Goal: Task Accomplishment & Management: Use online tool/utility

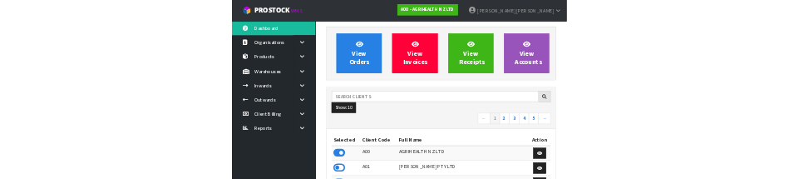
scroll to position [1312, 575]
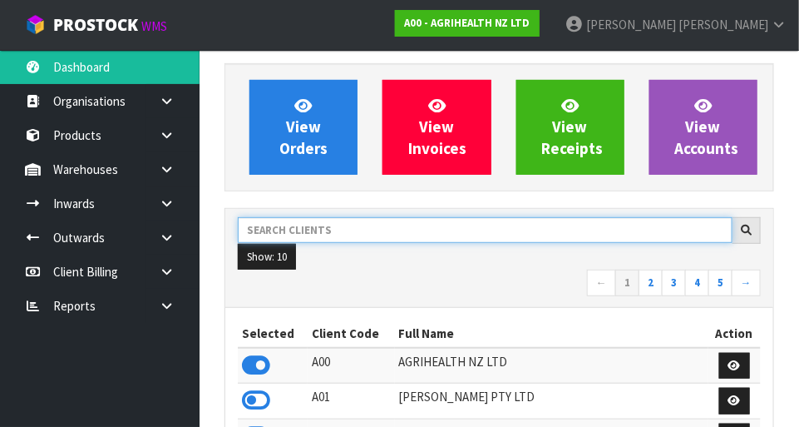
click at [371, 223] on input "text" at bounding box center [485, 230] width 495 height 26
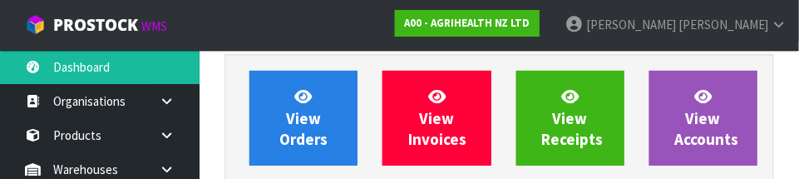
scroll to position [244, 0]
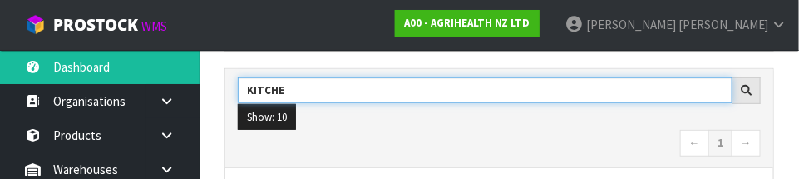
type input "KITCHE"
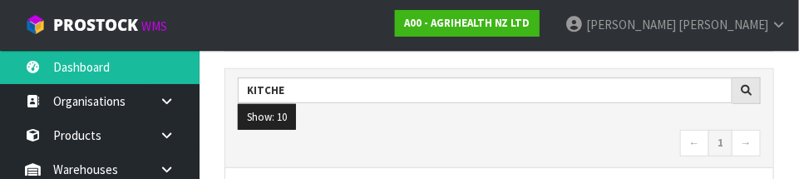
click at [510, 131] on nav "← 1 →" at bounding box center [499, 144] width 523 height 29
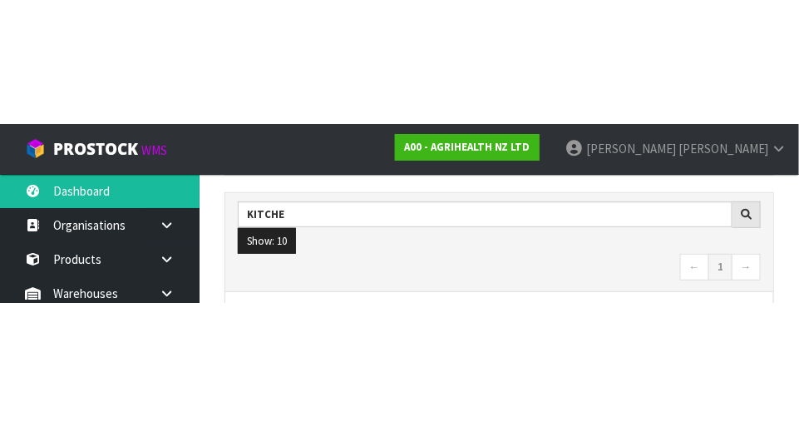
scroll to position [252, 0]
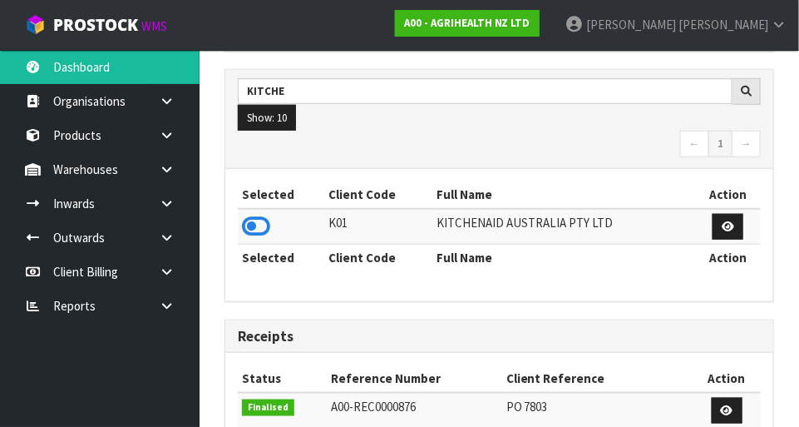
click at [266, 222] on icon at bounding box center [256, 226] width 28 height 25
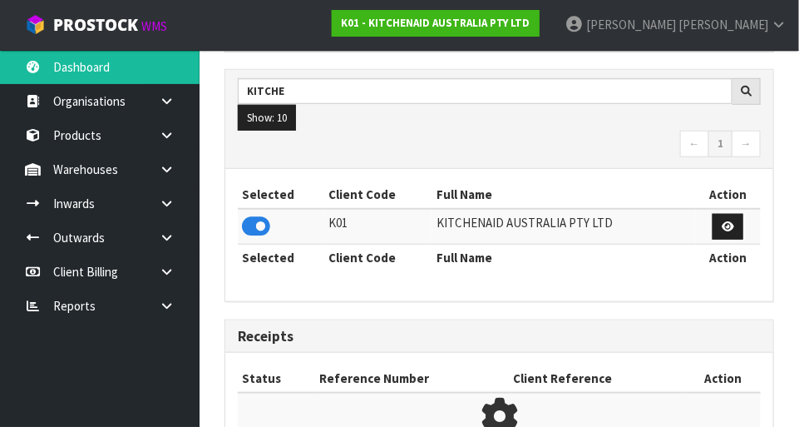
scroll to position [1312, 575]
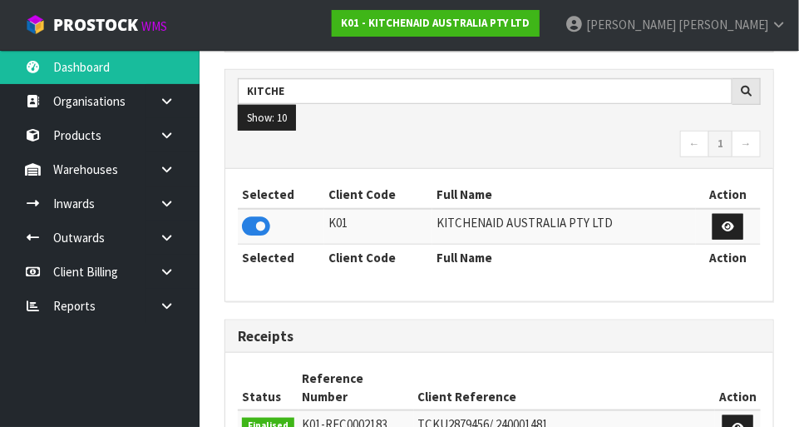
click at [169, 173] on icon at bounding box center [167, 169] width 16 height 12
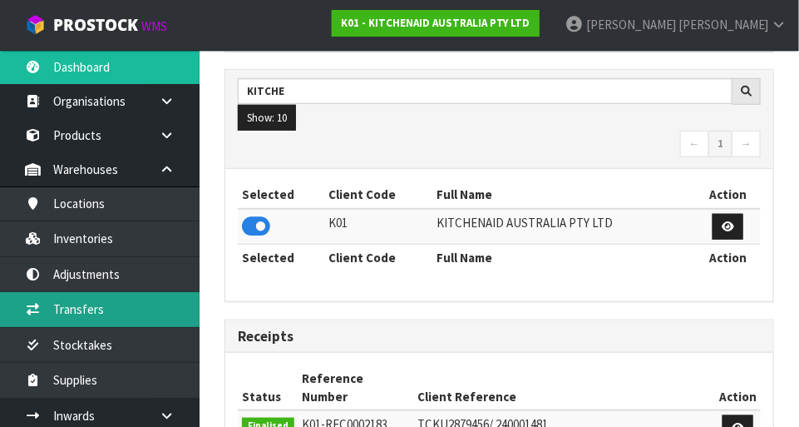
click at [142, 306] on link "Transfers" at bounding box center [100, 309] width 200 height 34
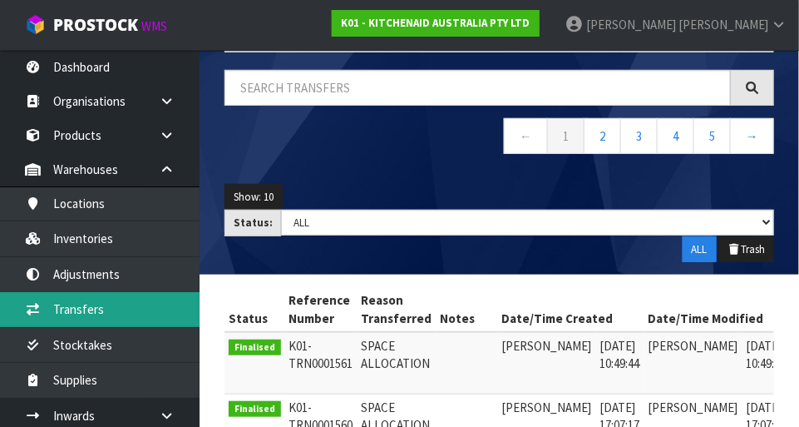
scroll to position [116, 0]
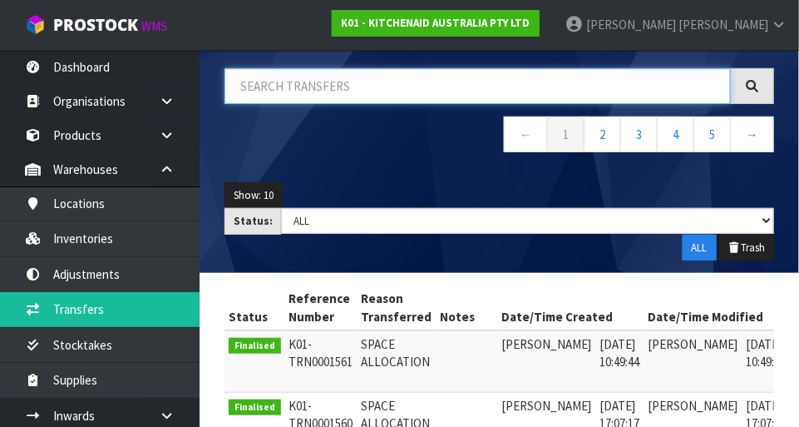
click at [358, 76] on input "text" at bounding box center [477, 86] width 506 height 36
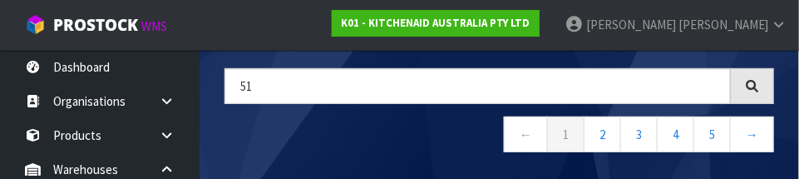
click at [450, 146] on nav "← 1 2 3 4 5 →" at bounding box center [499, 136] width 550 height 41
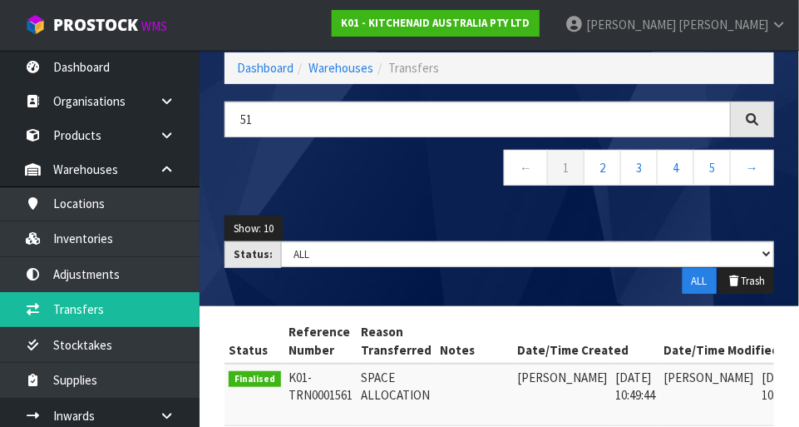
scroll to position [0, 0]
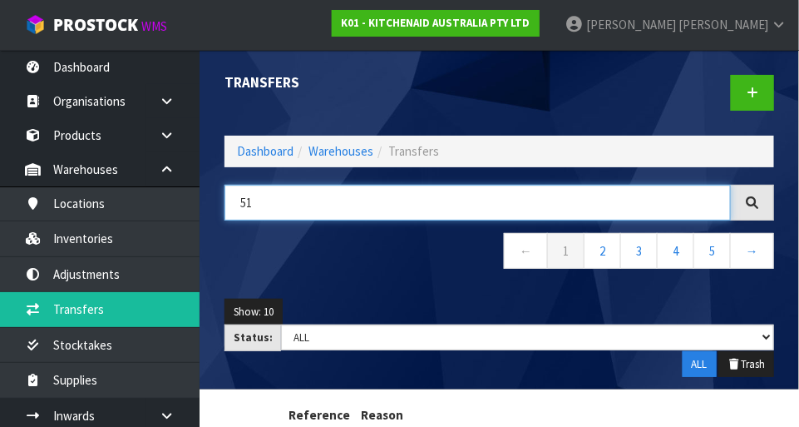
click at [328, 204] on input "51" at bounding box center [477, 203] width 506 height 36
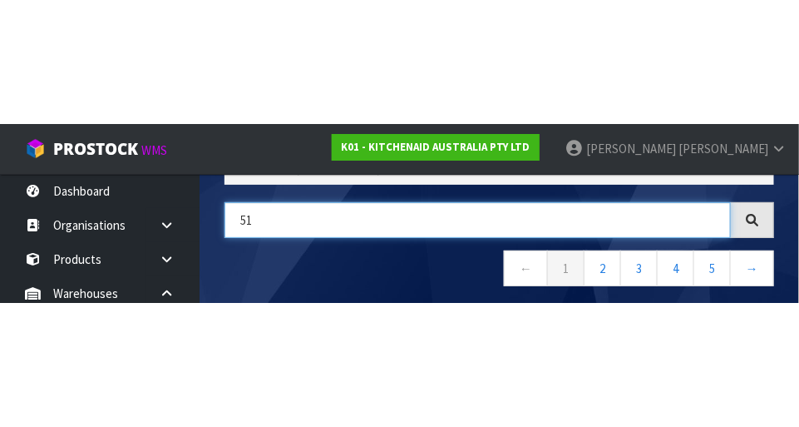
scroll to position [112, 0]
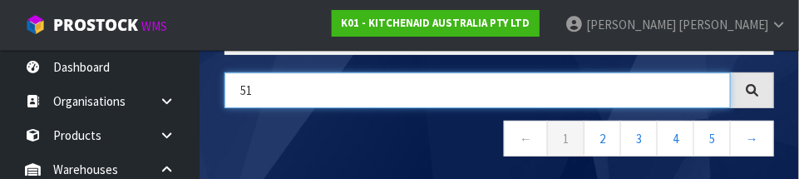
type input "5"
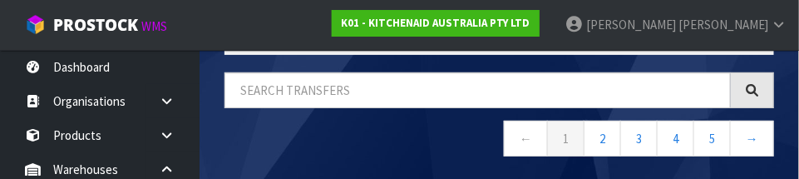
click at [422, 141] on nav "← 1 2 3 4 5 →" at bounding box center [499, 141] width 550 height 41
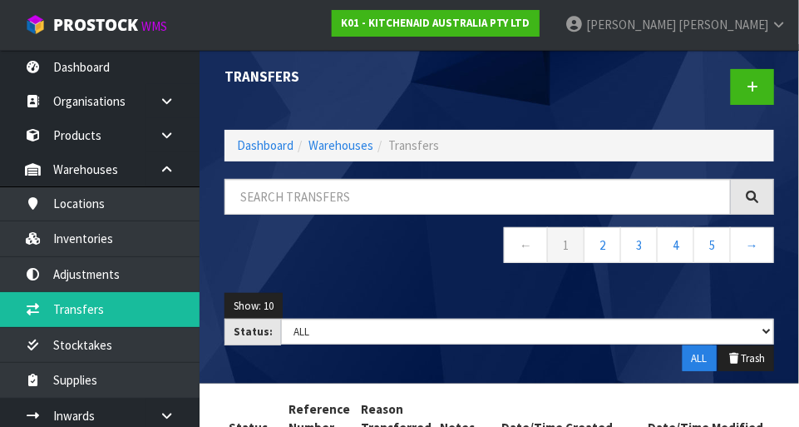
scroll to position [7, 0]
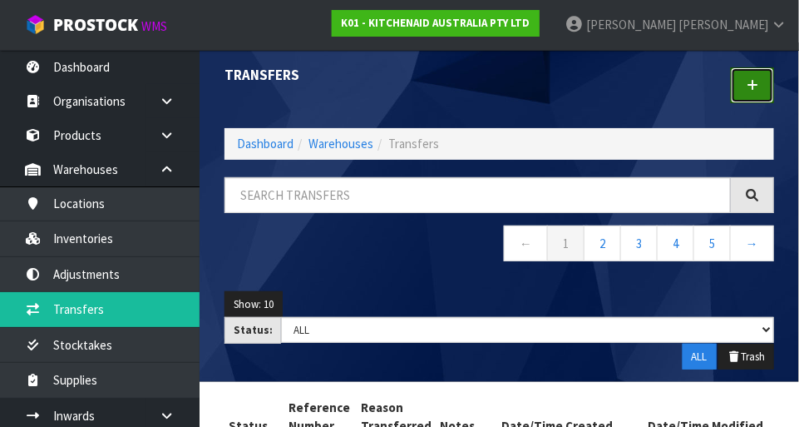
click at [773, 86] on link at bounding box center [752, 85] width 43 height 36
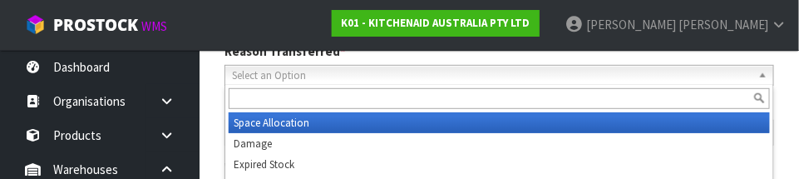
scroll to position [246, 0]
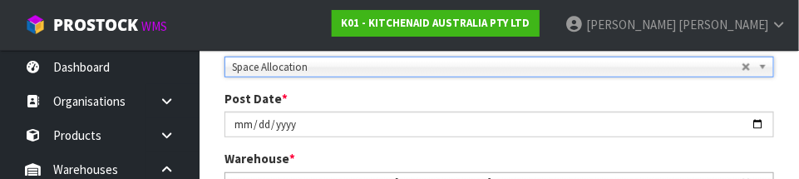
click at [562, 91] on div "Post Date * [DATE]" at bounding box center [499, 113] width 575 height 47
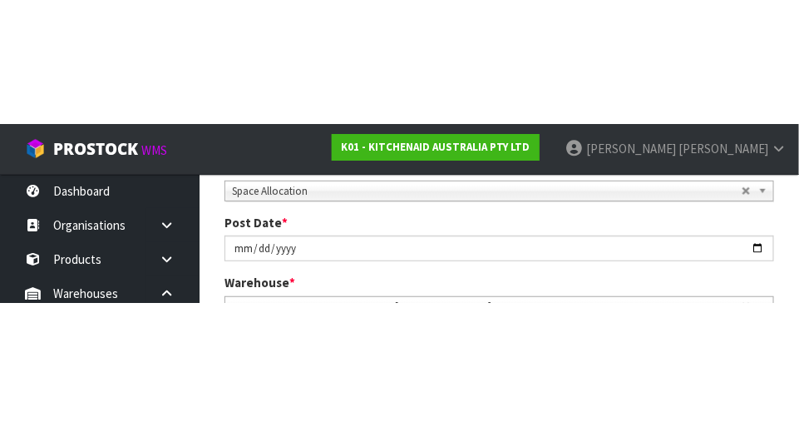
scroll to position [254, 0]
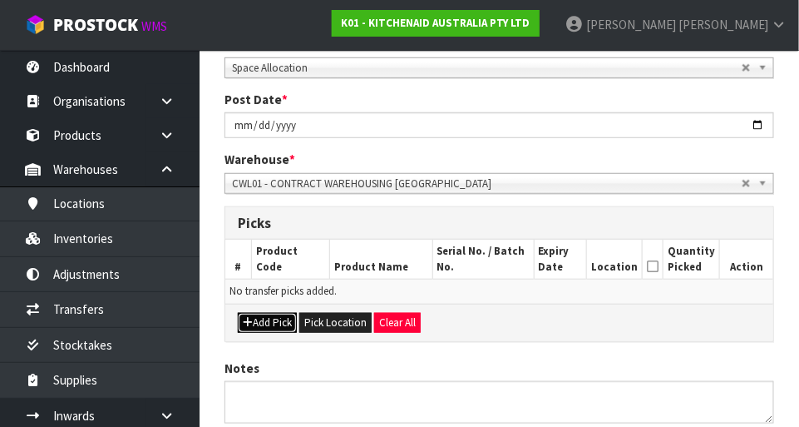
click at [276, 313] on button "Add Pick" at bounding box center [267, 323] width 59 height 20
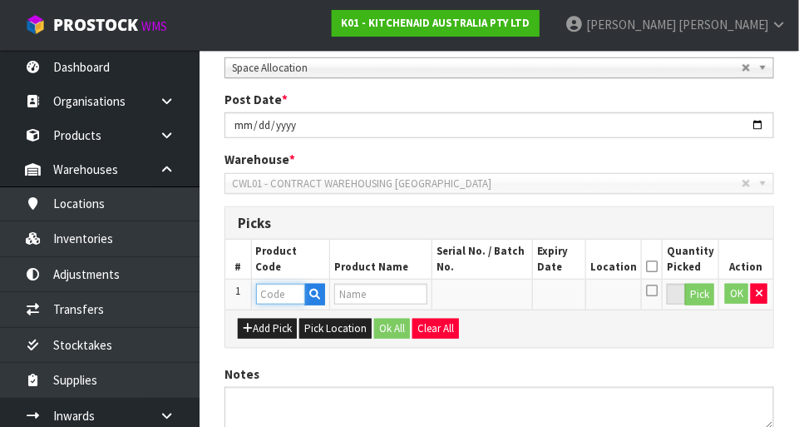
click at [276, 296] on input "text" at bounding box center [280, 294] width 49 height 21
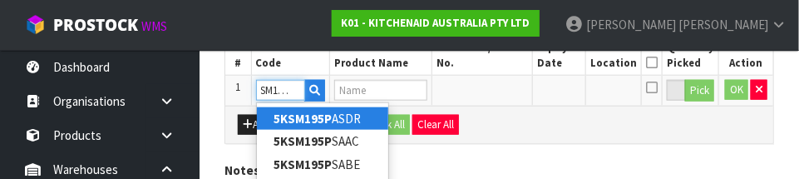
scroll to position [0, 17]
type input "5KSM195PSAPL"
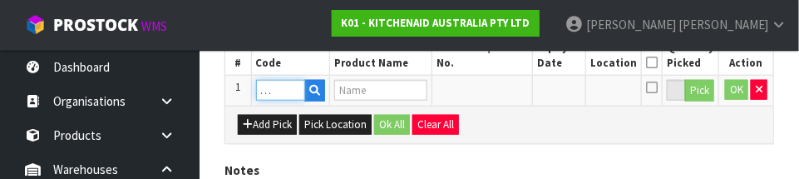
type input "KSM195 TH MIXER PORCELAIN WHITE"
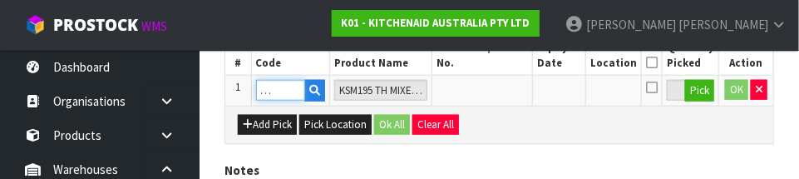
type input "5KSM195PSAPL"
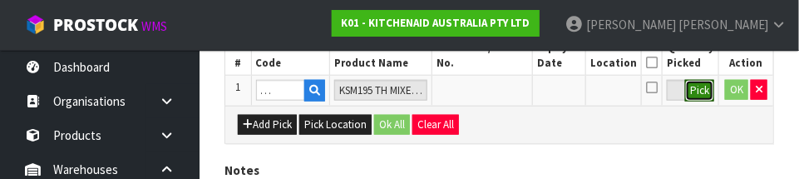
click at [694, 86] on button "Pick" at bounding box center [699, 91] width 29 height 22
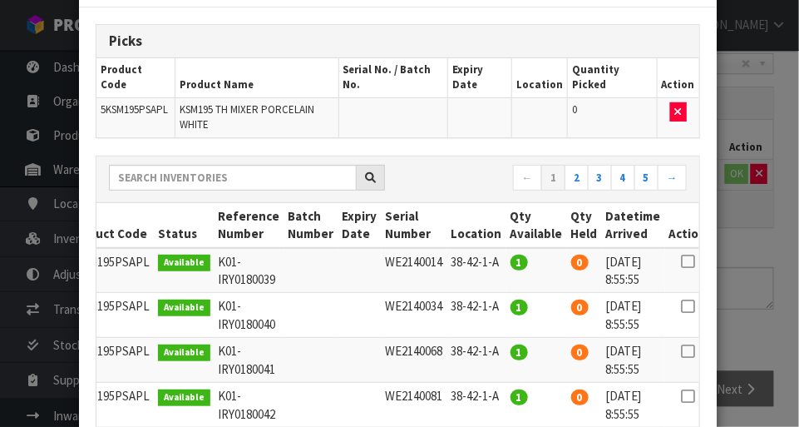
scroll to position [0, 0]
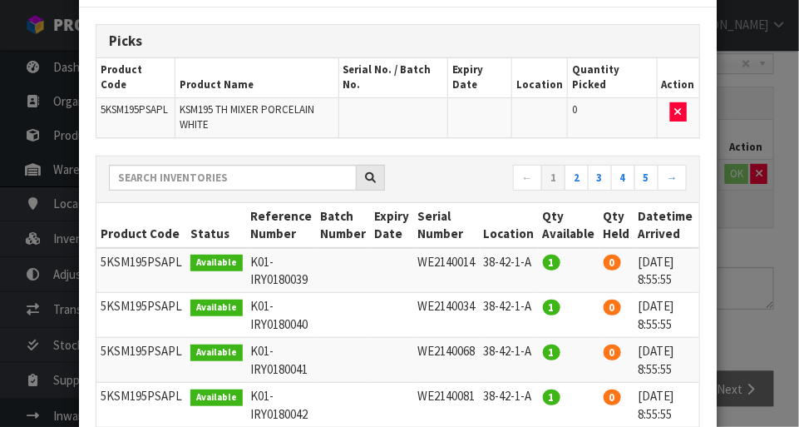
click at [793, 245] on div "Pick Line Picks Product Code Product Name Serial No. / Batch No. Expiry Date Lo…" at bounding box center [399, 213] width 799 height 427
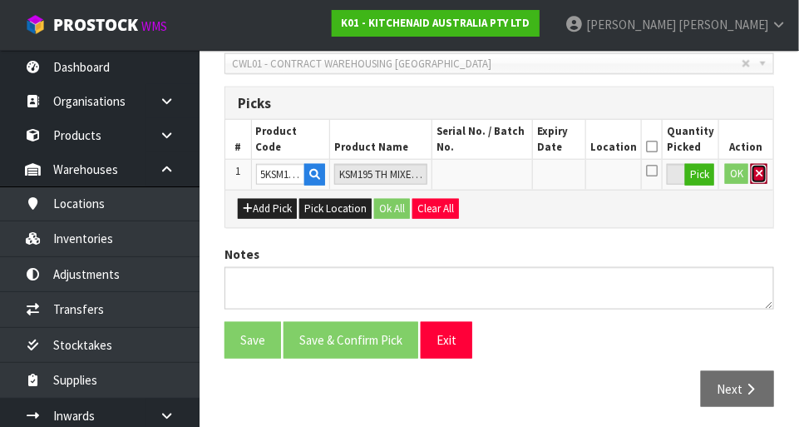
click at [757, 171] on icon "button" at bounding box center [759, 173] width 7 height 11
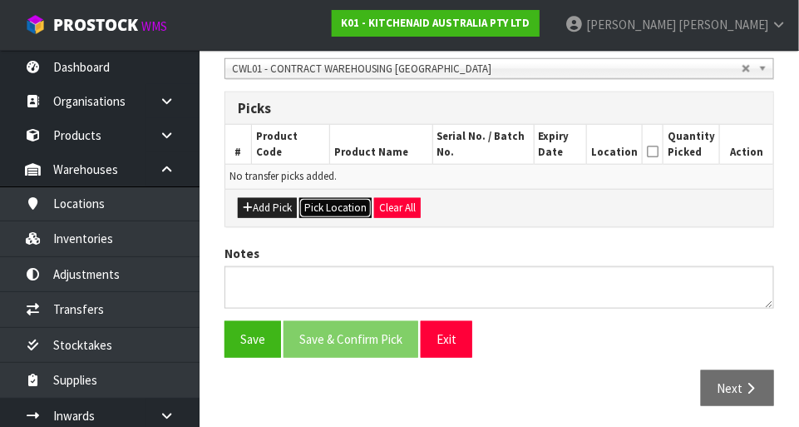
click at [353, 207] on button "Pick Location" at bounding box center [335, 208] width 72 height 20
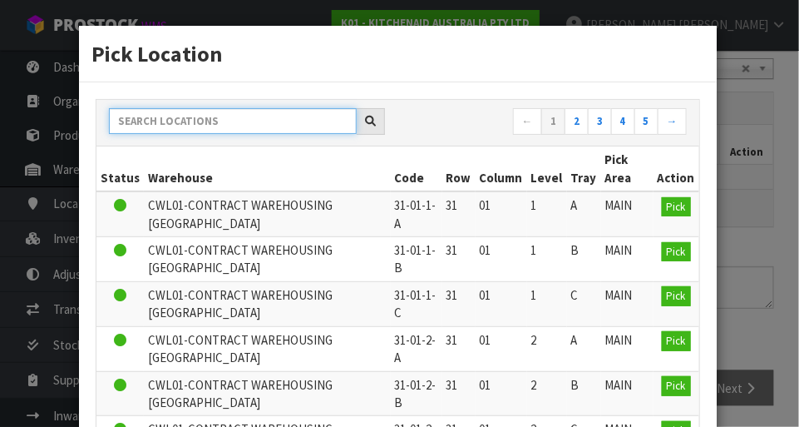
click at [223, 125] on input "text" at bounding box center [233, 121] width 248 height 26
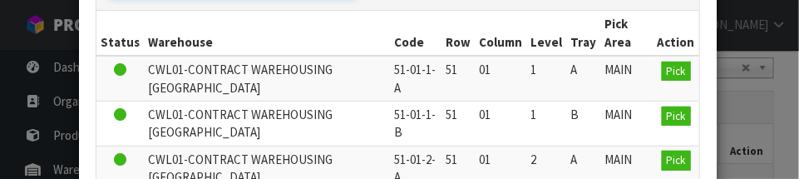
scroll to position [136, 0]
type input "51-01"
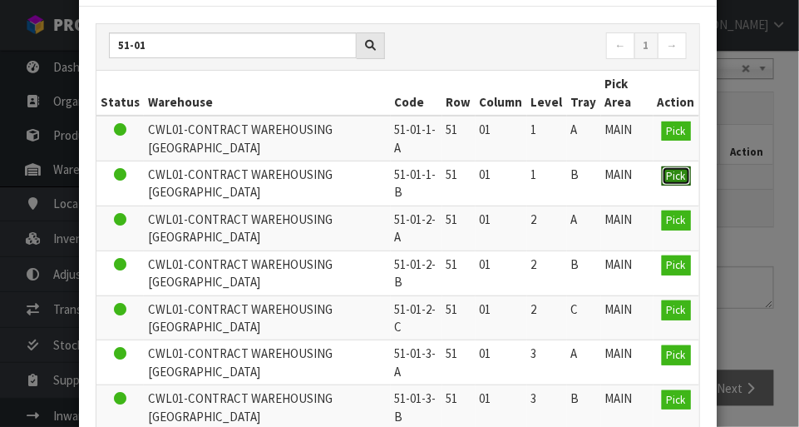
scroll to position [0, 0]
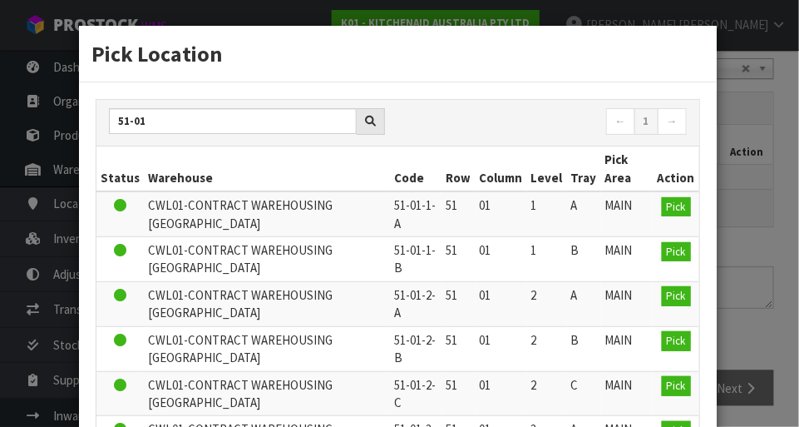
click at [662, 55] on h3 "Pick Location" at bounding box center [397, 53] width 613 height 31
click at [757, 25] on div "Pick Location 51-01 ← 1 → Status Warehouse Code Row Column Level Tray Pick Area…" at bounding box center [399, 213] width 799 height 427
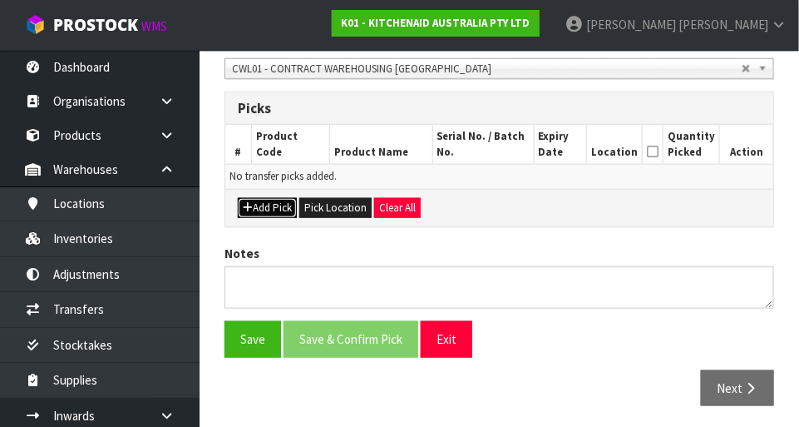
click at [261, 210] on button "Add Pick" at bounding box center [267, 208] width 59 height 20
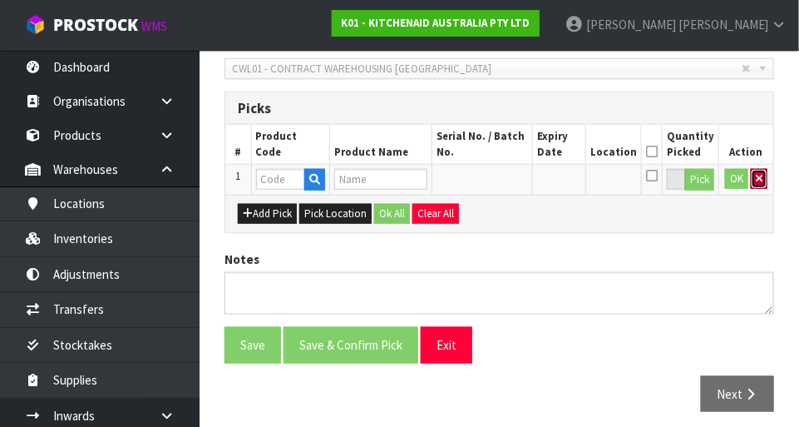
click at [756, 180] on icon "button" at bounding box center [759, 178] width 7 height 11
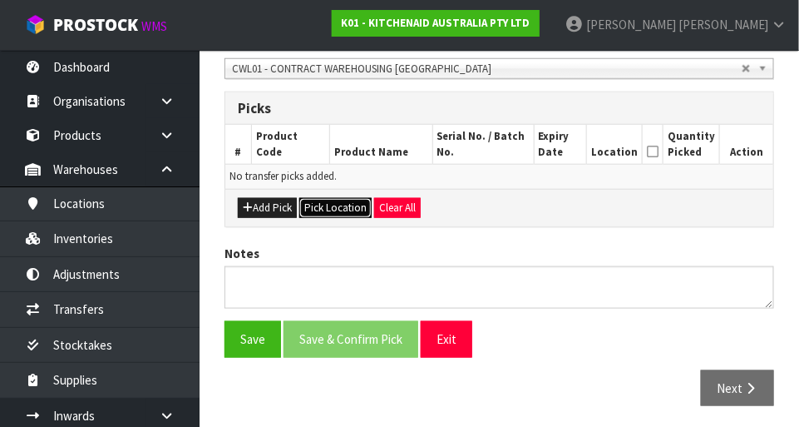
click at [346, 198] on button "Pick Location" at bounding box center [335, 208] width 72 height 20
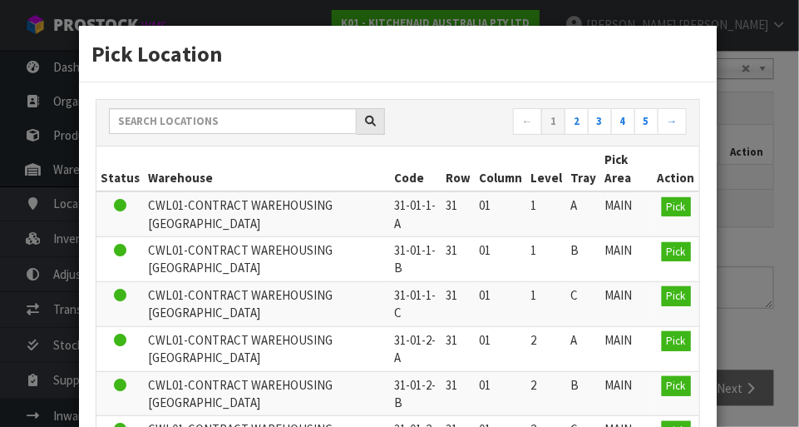
scroll to position [5, 0]
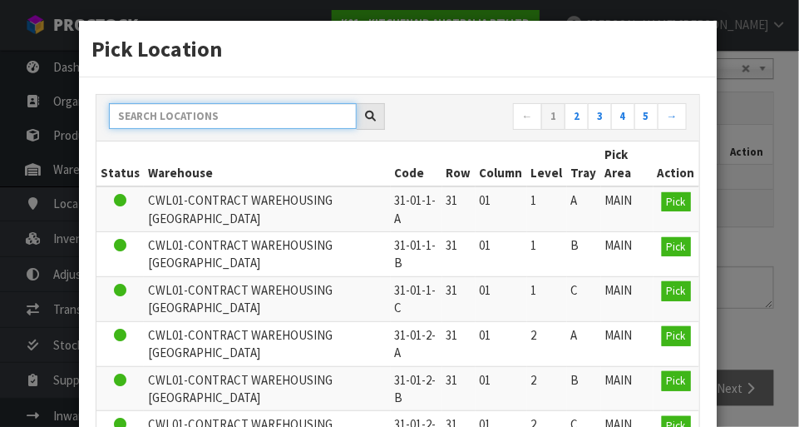
click at [254, 103] on input "text" at bounding box center [233, 116] width 248 height 26
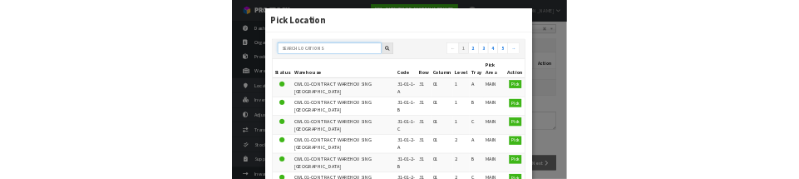
scroll to position [361, 0]
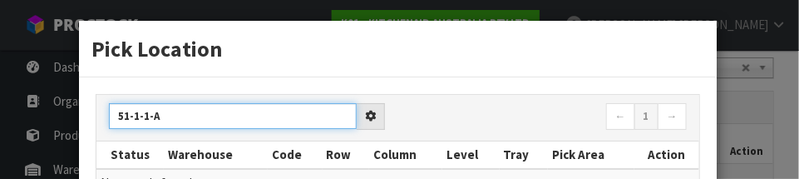
type input "51-1-1-A"
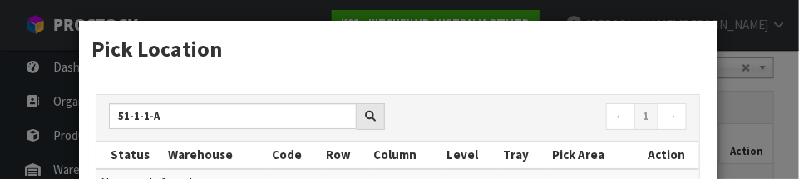
click at [778, 150] on div "Pick Location 51-1-1-A ← 1 → Status Warehouse Code Row Column Level Tray Pick A…" at bounding box center [399, 89] width 799 height 179
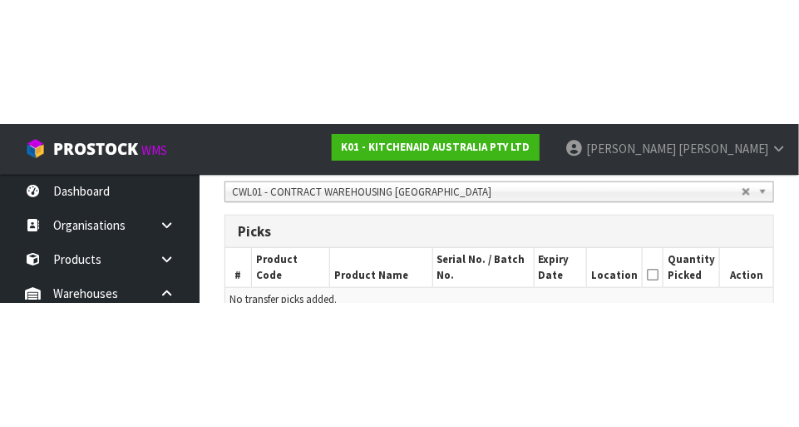
scroll to position [369, 0]
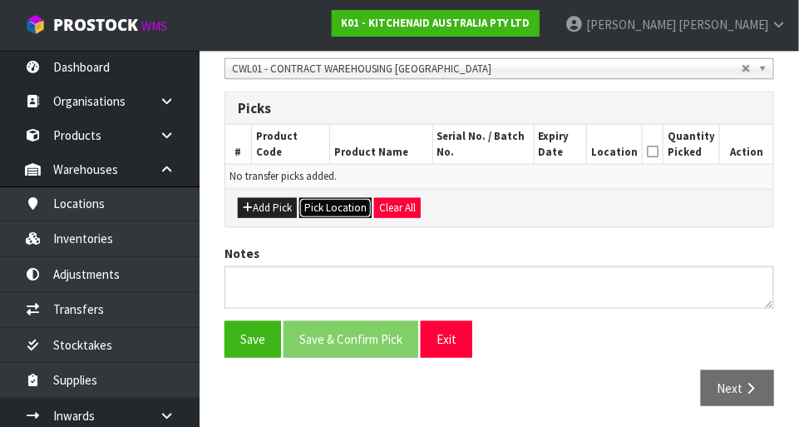
click at [337, 206] on button "Pick Location" at bounding box center [335, 208] width 72 height 20
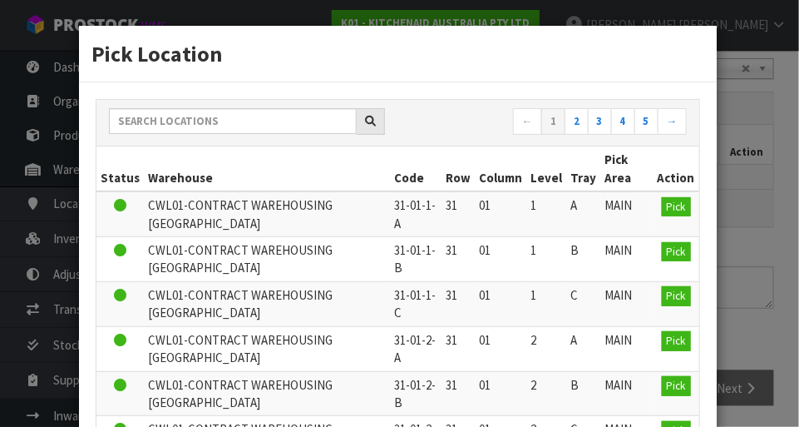
click at [250, 156] on th "Warehouse" at bounding box center [267, 168] width 246 height 45
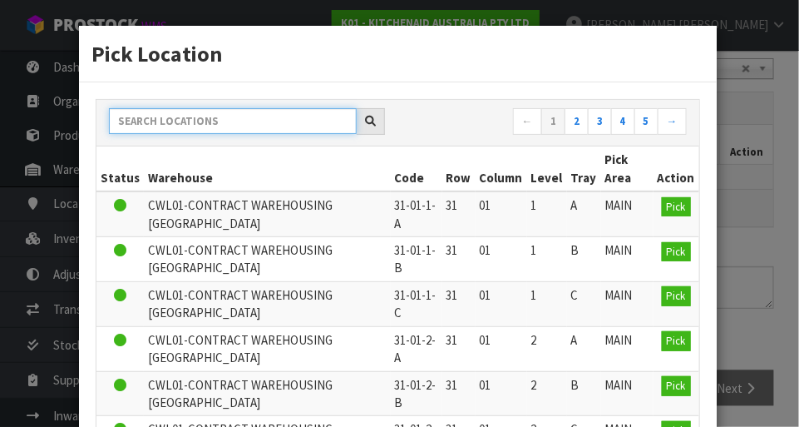
click at [286, 116] on input "text" at bounding box center [233, 121] width 248 height 26
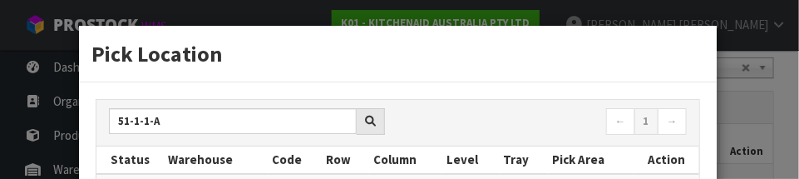
click at [552, 122] on nav "← 1 →" at bounding box center [548, 122] width 276 height 29
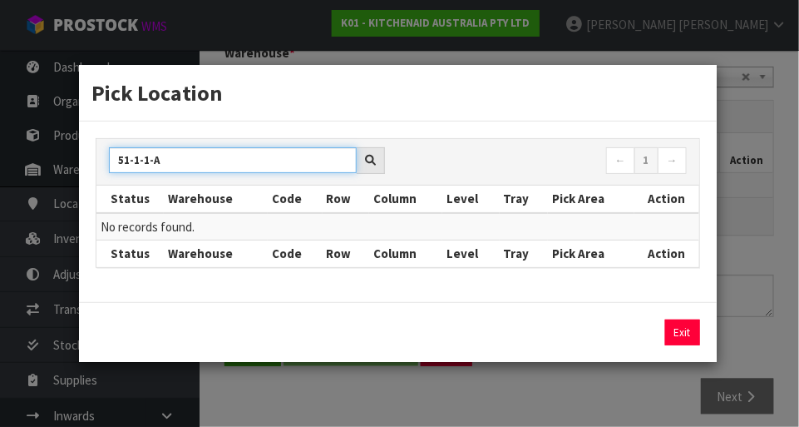
click at [132, 164] on input "51-1-1-A" at bounding box center [233, 160] width 248 height 26
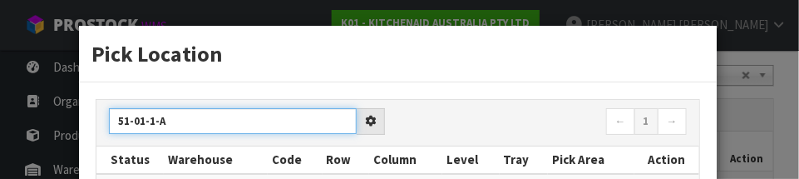
type input "51-01-1-A"
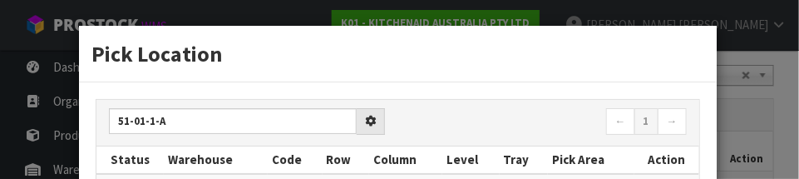
click at [531, 113] on nav "← 1 →" at bounding box center [548, 122] width 276 height 29
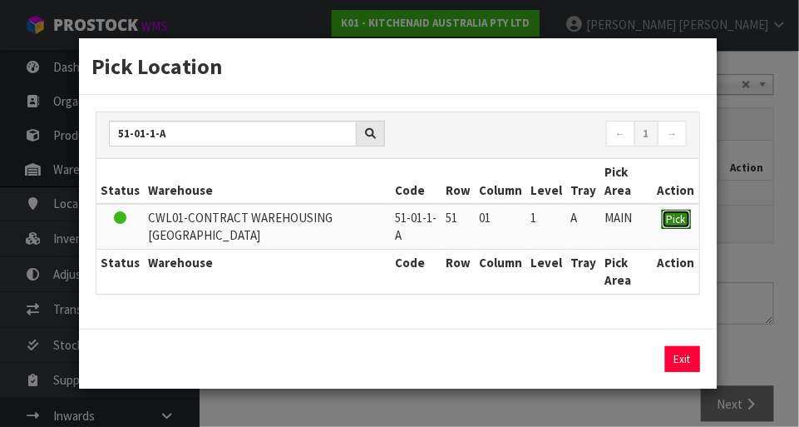
click at [670, 214] on span "Pick" at bounding box center [676, 219] width 19 height 14
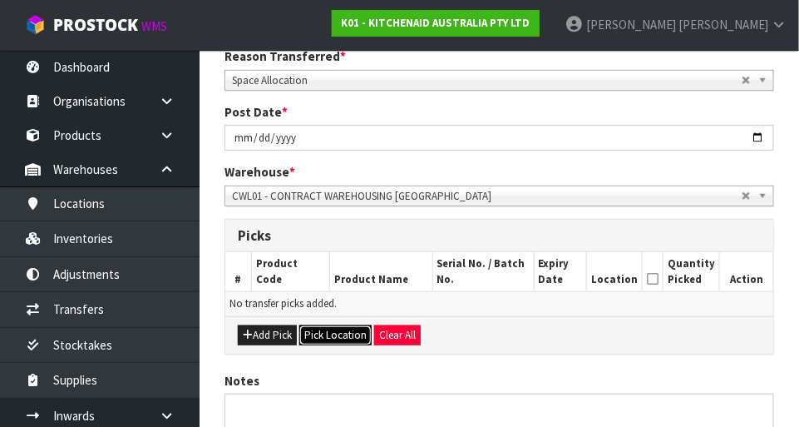
scroll to position [243, 0]
click at [336, 331] on button "Pick Location" at bounding box center [335, 334] width 72 height 20
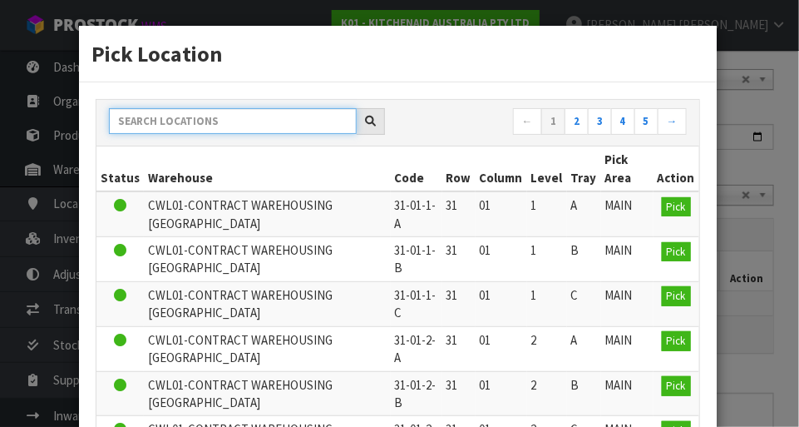
click at [263, 116] on input "text" at bounding box center [233, 121] width 248 height 26
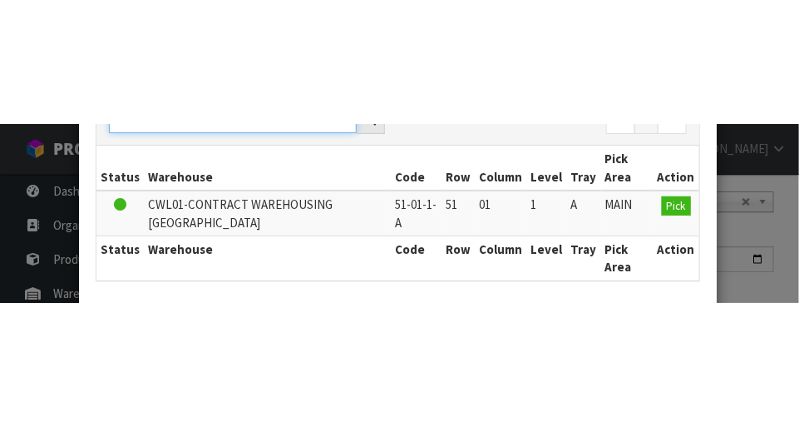
scroll to position [126, 0]
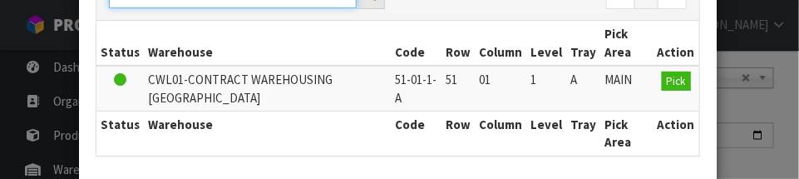
type input "51-01-1-A"
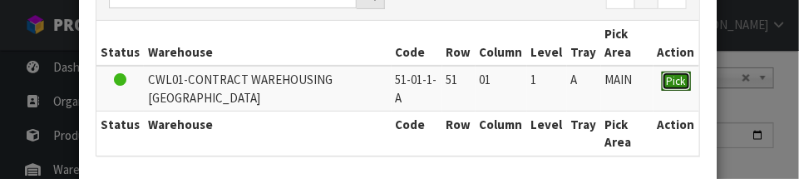
click at [676, 78] on span "Pick" at bounding box center [676, 81] width 19 height 14
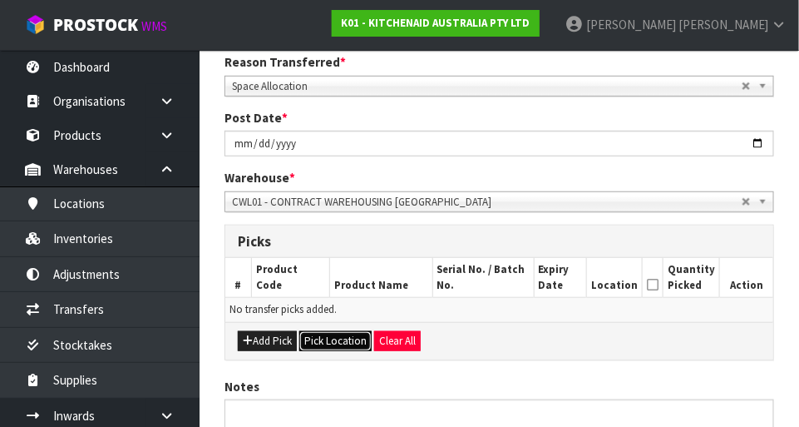
scroll to position [234, 0]
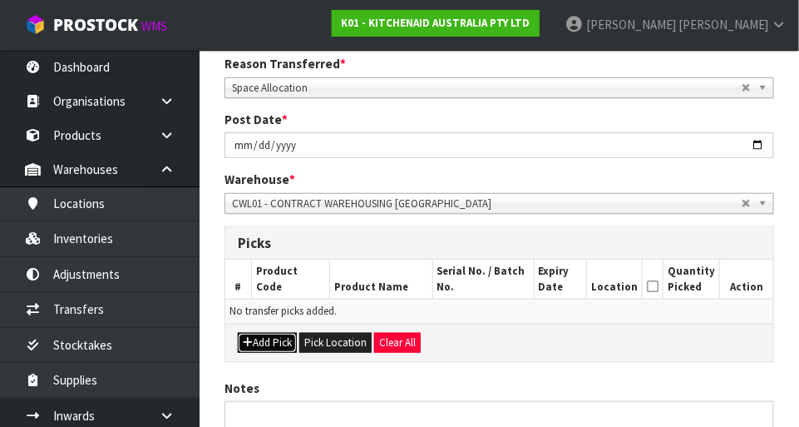
click at [269, 343] on button "Add Pick" at bounding box center [267, 343] width 59 height 20
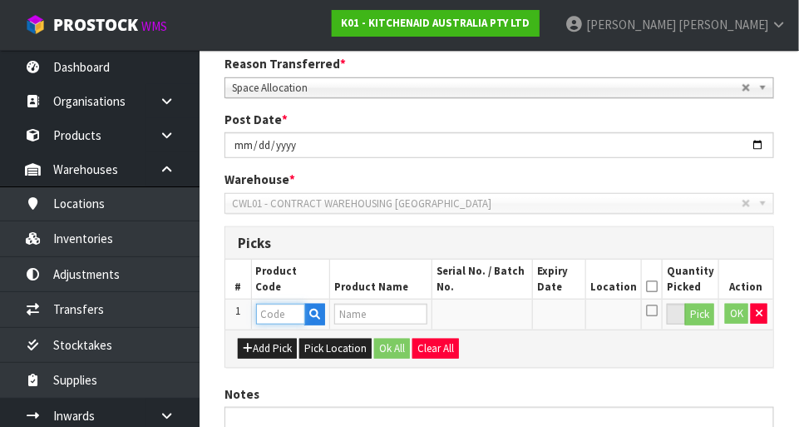
click at [283, 310] on input "text" at bounding box center [280, 313] width 49 height 21
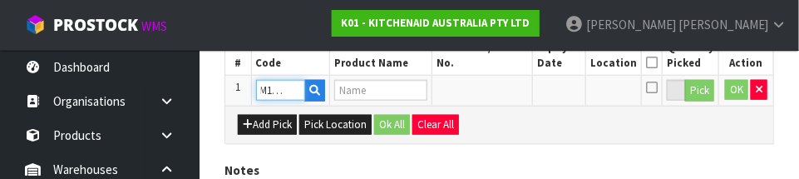
scroll to position [0, 17]
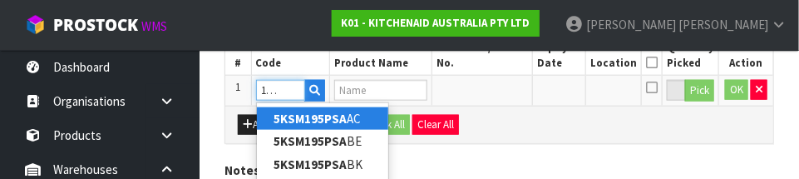
type input "5KSM195PSAPL"
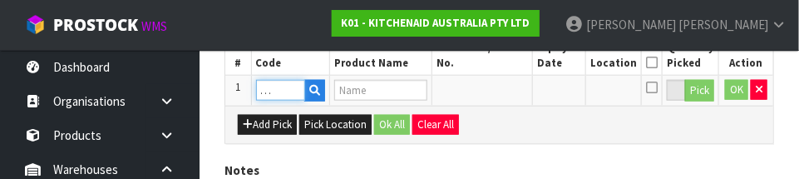
type input "KSM195 TH MIXER PORCELAIN WHITE"
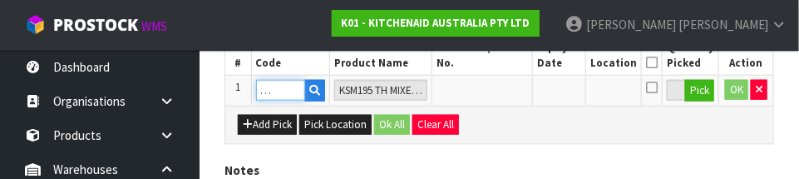
type input "5KSM195PSAPL"
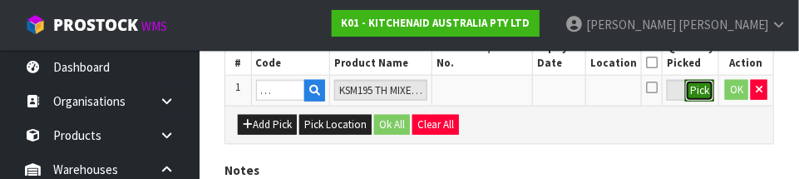
click at [702, 94] on button "Pick" at bounding box center [699, 91] width 29 height 22
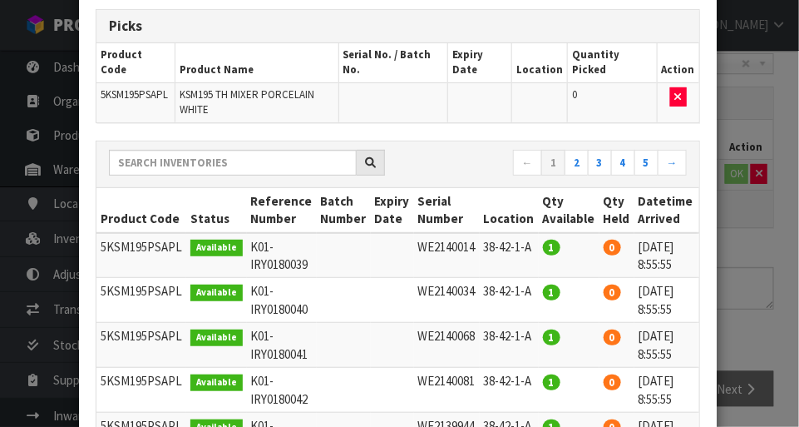
scroll to position [0, 0]
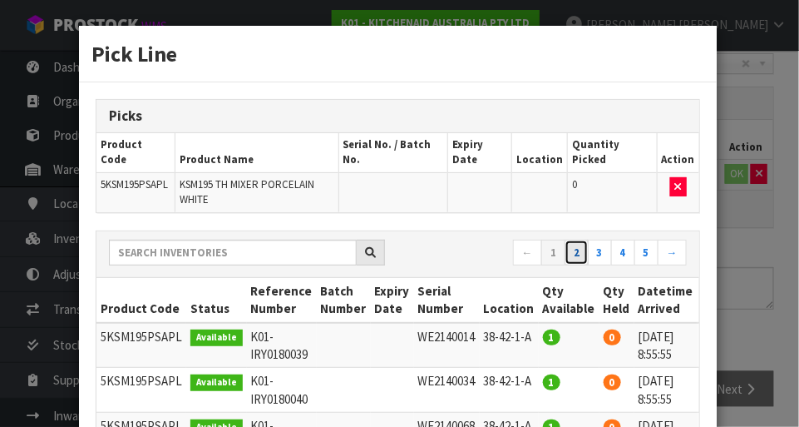
click at [583, 239] on link "2" at bounding box center [577, 252] width 24 height 27
click at [601, 239] on link "3" at bounding box center [600, 252] width 24 height 27
click at [673, 239] on link "→" at bounding box center [672, 252] width 29 height 27
click at [667, 239] on link "→" at bounding box center [672, 252] width 29 height 27
click at [673, 239] on link "→" at bounding box center [672, 252] width 29 height 27
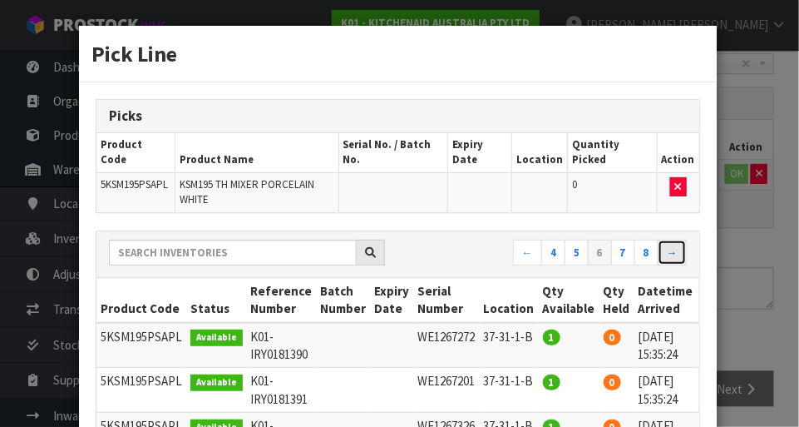
click at [678, 239] on link "→" at bounding box center [672, 252] width 29 height 27
click at [674, 239] on link "→" at bounding box center [672, 252] width 29 height 27
click at [678, 239] on link "→" at bounding box center [672, 252] width 29 height 27
click at [679, 239] on link "→" at bounding box center [672, 252] width 29 height 27
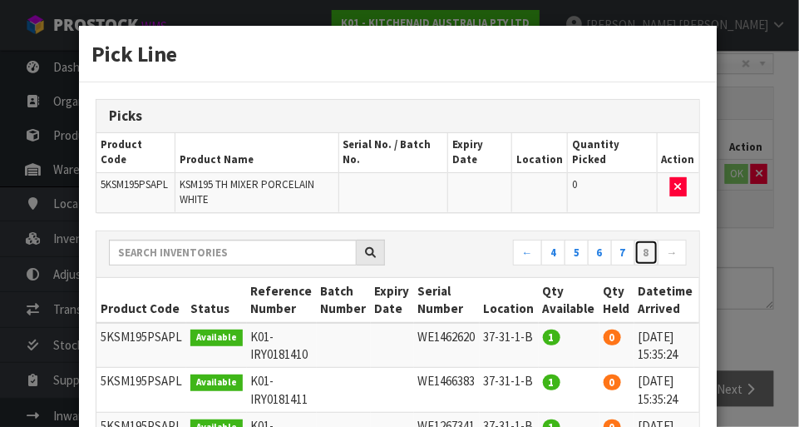
click at [644, 239] on link "8" at bounding box center [646, 252] width 24 height 27
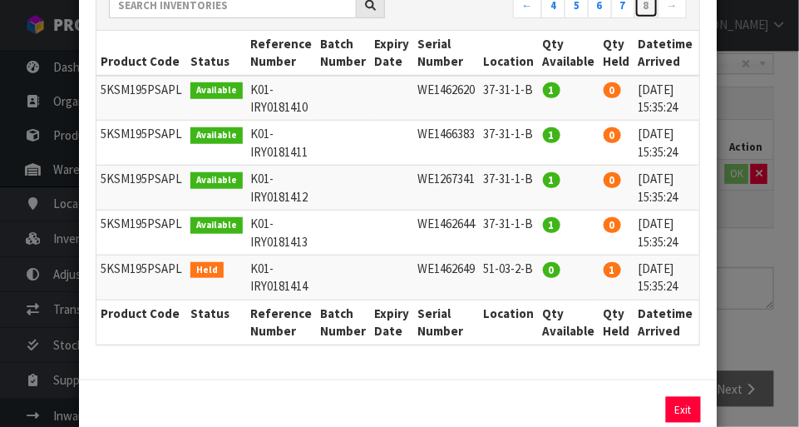
scroll to position [0, 32]
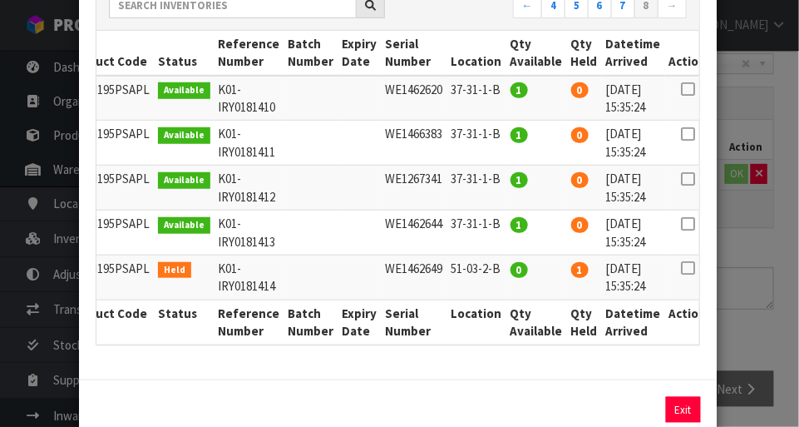
click at [681, 268] on icon at bounding box center [687, 268] width 13 height 1
click at [629, 397] on button "Assign Pick" at bounding box center [627, 410] width 68 height 26
type input "1"
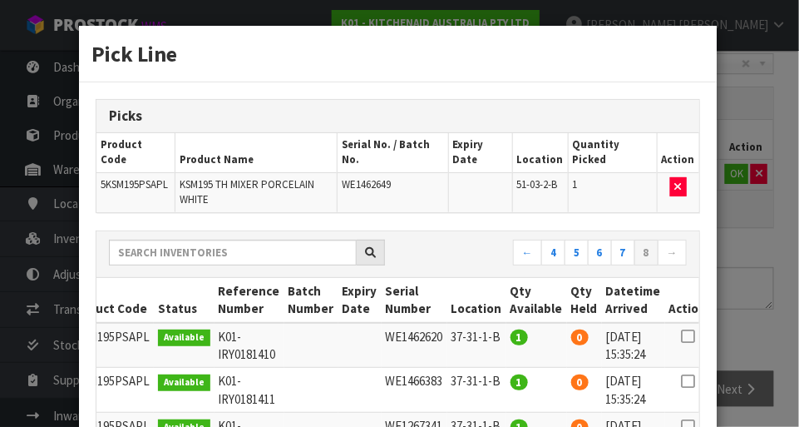
click at [755, 284] on div "Pick Line Picks Product Code Product Name Serial No. / Batch No. Expiry Date Lo…" at bounding box center [399, 213] width 799 height 427
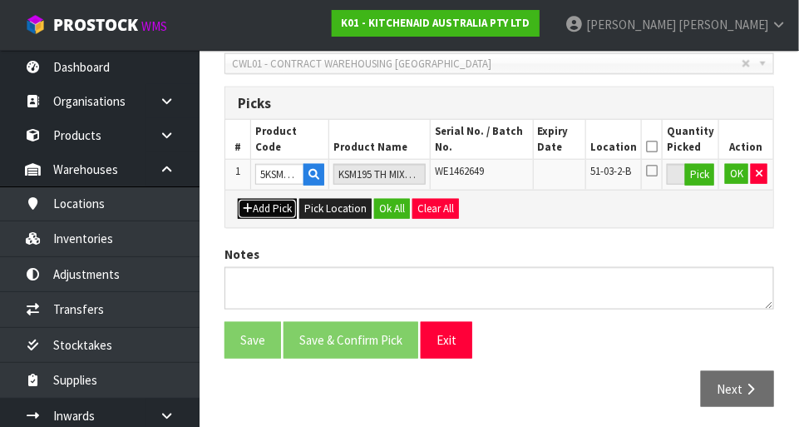
click at [271, 204] on button "Add Pick" at bounding box center [267, 209] width 59 height 20
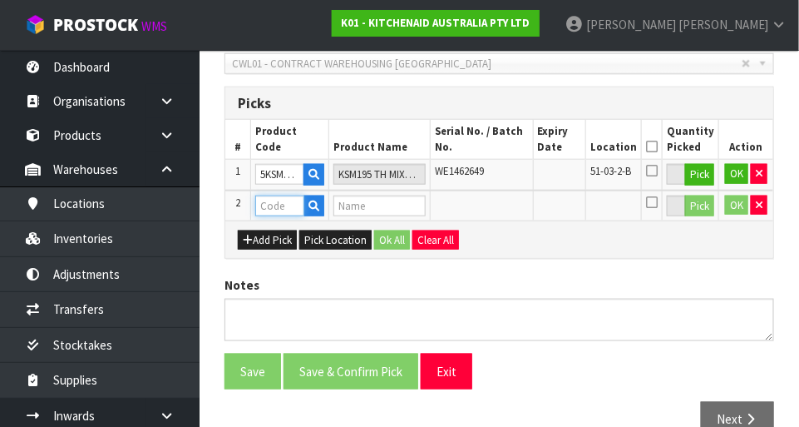
click at [276, 198] on input "text" at bounding box center [279, 205] width 49 height 21
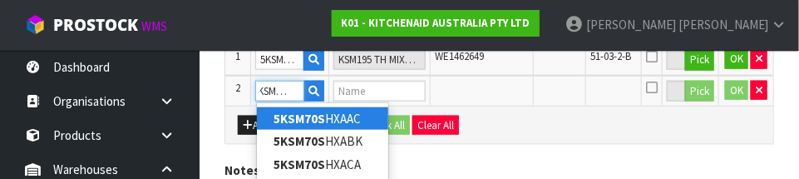
scroll to position [0, 12]
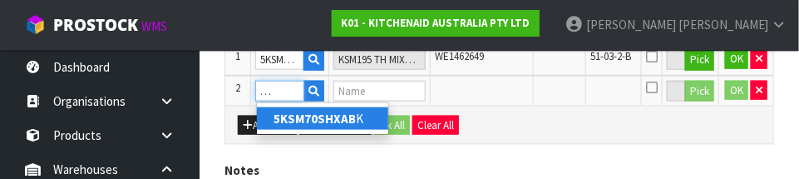
type input "5KSM70SHXABK"
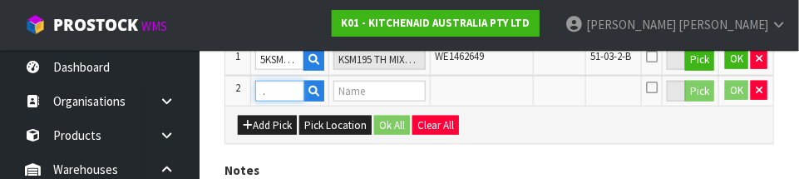
type input "KSM70 CAST IRON BL MIXER"
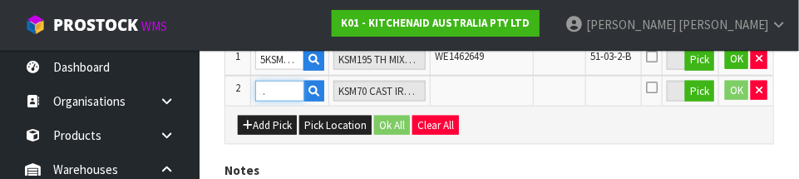
type input "5KSM70SHXABK"
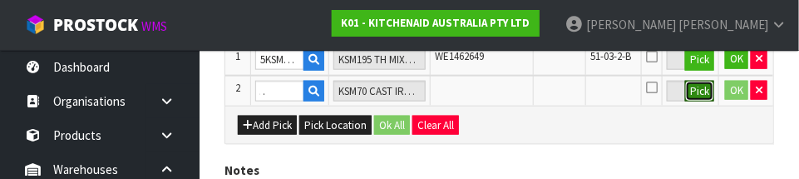
click at [696, 91] on button "Pick" at bounding box center [699, 92] width 29 height 22
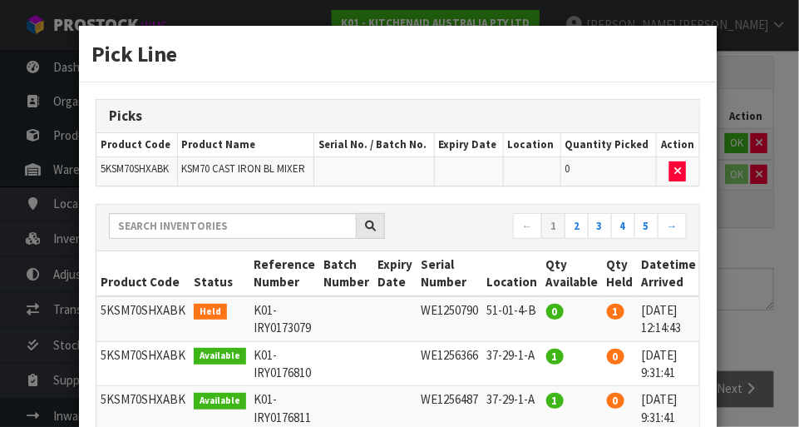
scroll to position [0, 36]
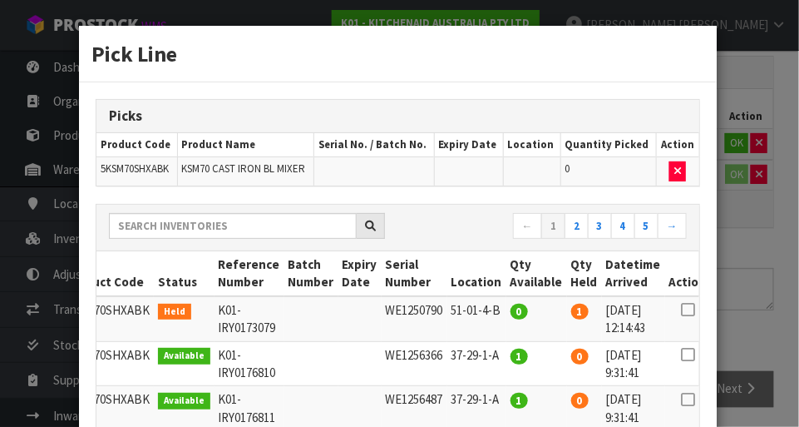
click at [681, 310] on icon at bounding box center [687, 309] width 13 height 1
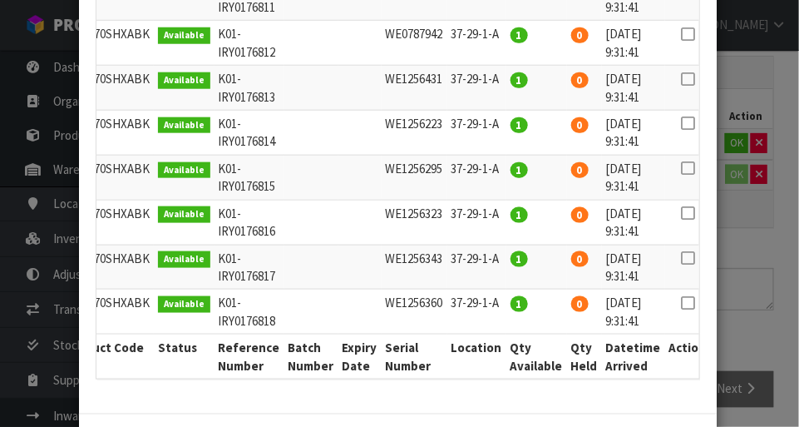
scroll to position [476, 0]
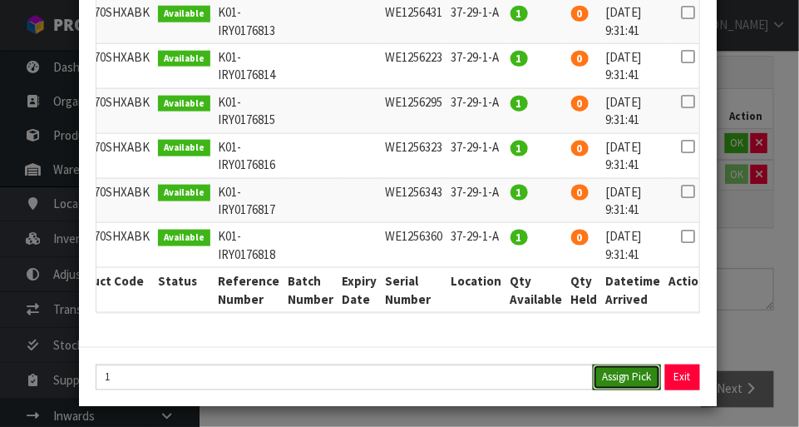
click at [624, 377] on button "Assign Pick" at bounding box center [627, 377] width 68 height 26
type input "1"
click at [755, 337] on div "Pick Line Picks Product Code Product Name Serial No. / Batch No. Expiry Date Lo…" at bounding box center [399, 213] width 799 height 427
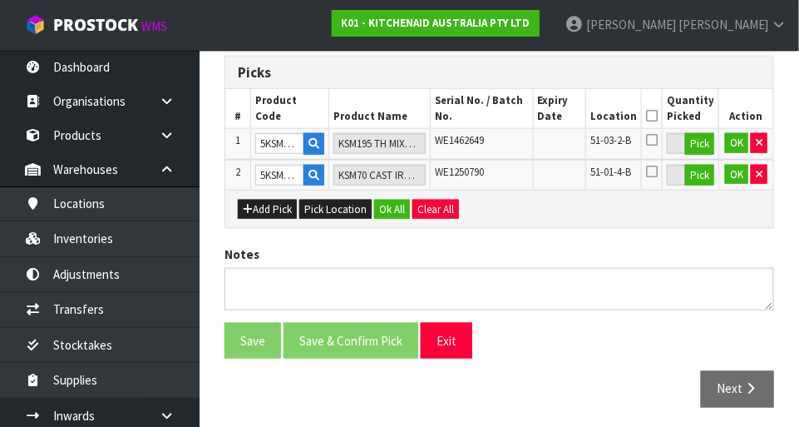
click at [656, 116] on icon at bounding box center [652, 116] width 12 height 1
click at [395, 210] on button "Ok All" at bounding box center [392, 210] width 36 height 20
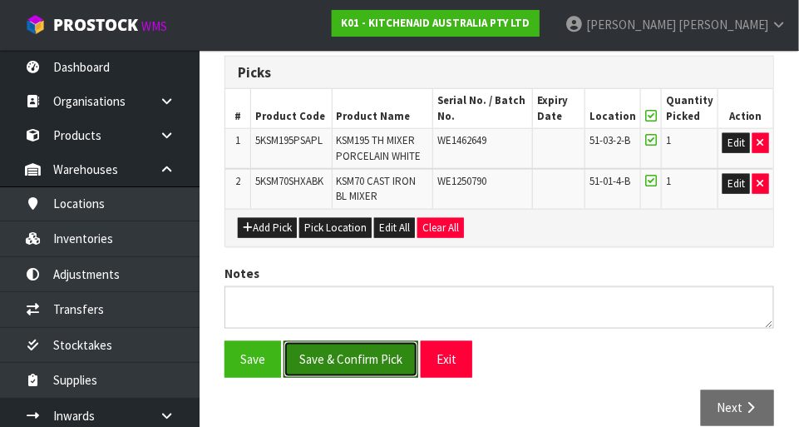
click at [351, 351] on button "Save & Confirm Pick" at bounding box center [351, 359] width 135 height 36
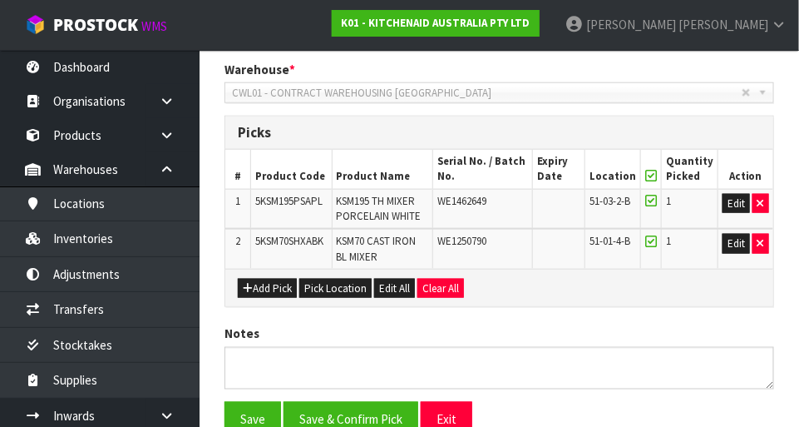
scroll to position [0, 0]
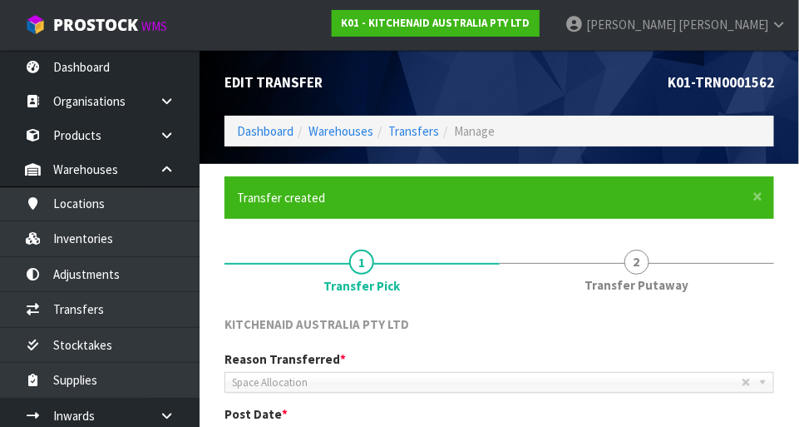
click at [647, 279] on span "Transfer Putaway" at bounding box center [636, 284] width 104 height 17
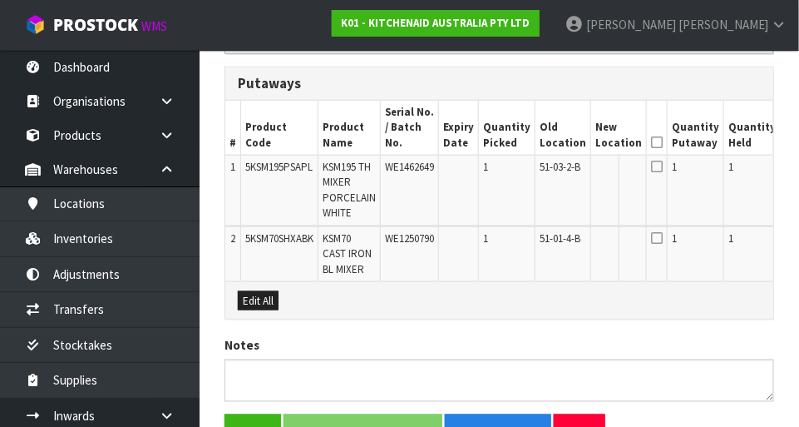
scroll to position [459, 0]
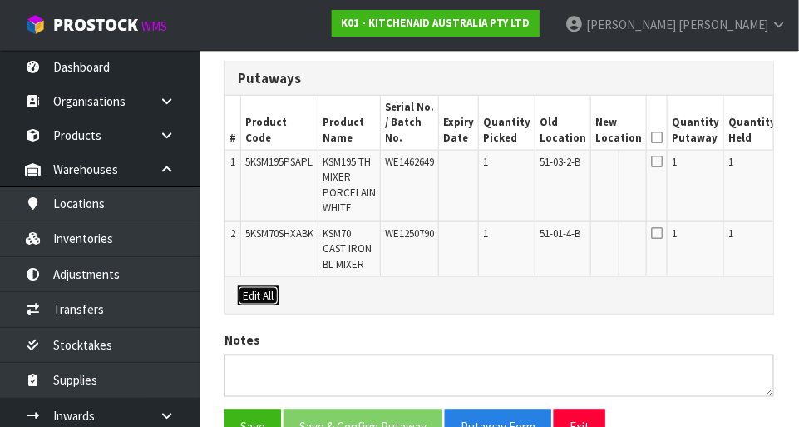
click at [255, 286] on button "Edit All" at bounding box center [258, 296] width 41 height 20
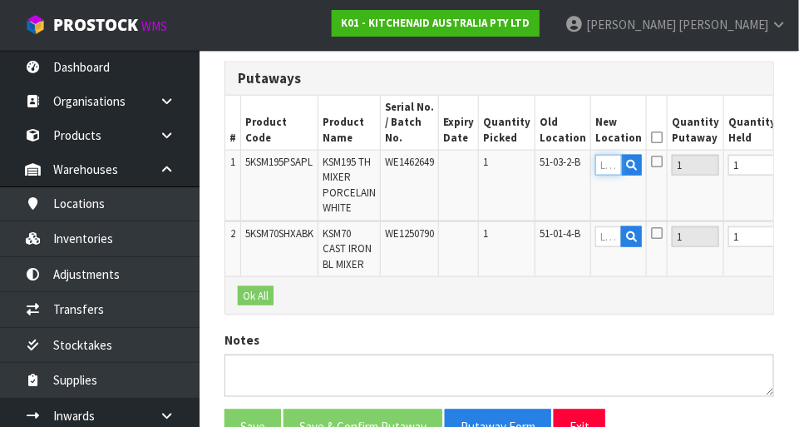
click at [595, 155] on input "text" at bounding box center [608, 165] width 27 height 21
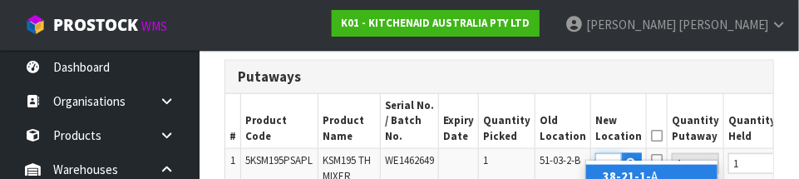
scroll to position [0, 31]
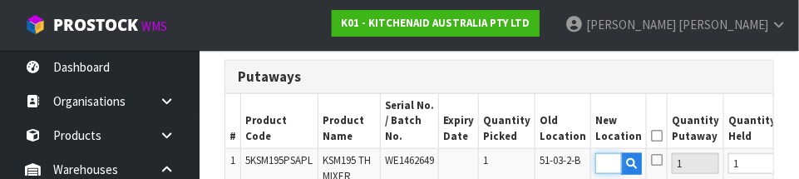
type input "38-21-1-A"
click at [728, 158] on input "1" at bounding box center [751, 163] width 47 height 21
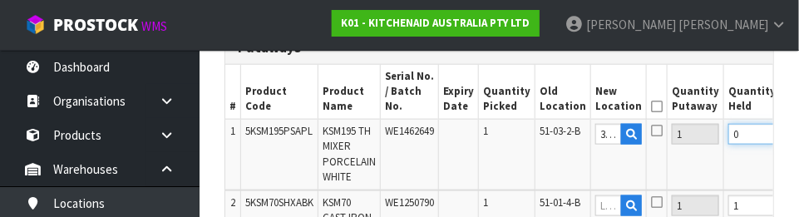
scroll to position [484, 0]
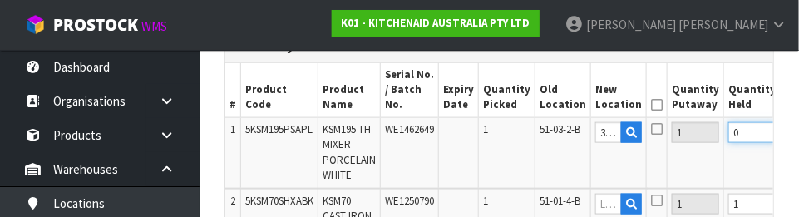
type input "0"
click at [728, 194] on input "1" at bounding box center [751, 204] width 47 height 21
type input "0"
click at [651, 122] on icon at bounding box center [657, 128] width 12 height 13
click at [0, 0] on input "checkbox" at bounding box center [0, 0] width 0 height 0
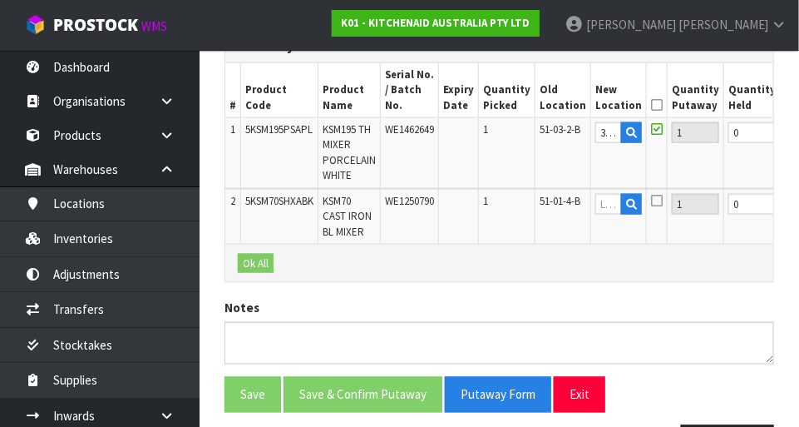
scroll to position [0, 72]
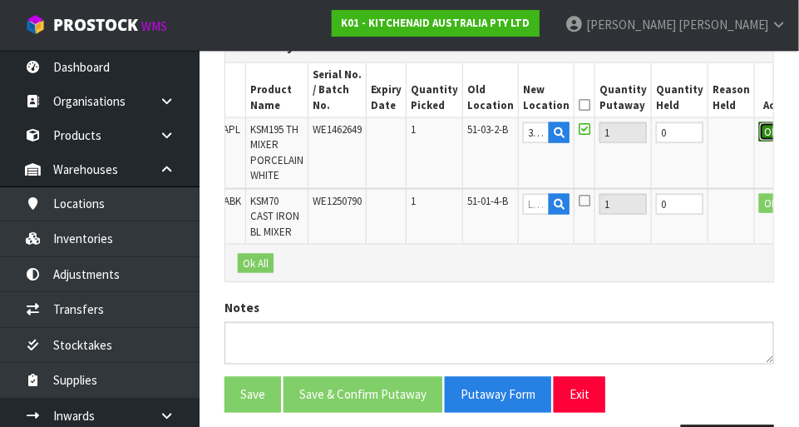
click at [759, 122] on button "OK" at bounding box center [770, 132] width 23 height 20
click at [553, 122] on link "Fill" at bounding box center [559, 136] width 12 height 29
type input "38-21-1-A"
click at [579, 194] on icon at bounding box center [585, 200] width 12 height 13
click at [0, 0] on input "checkbox" at bounding box center [0, 0] width 0 height 0
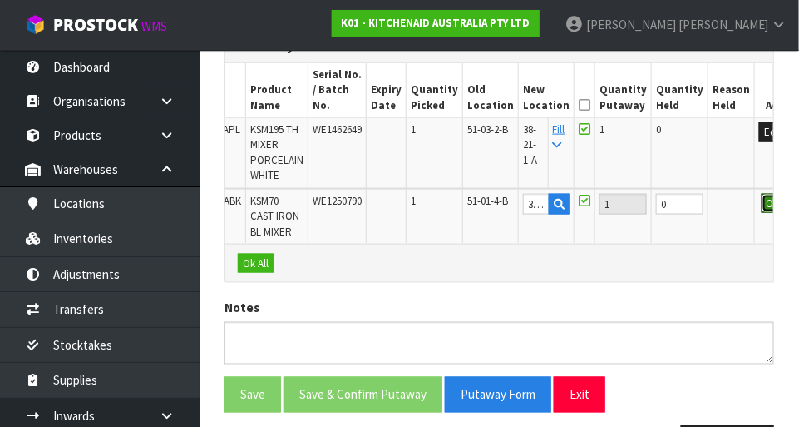
click at [762, 194] on button "OK" at bounding box center [773, 204] width 23 height 20
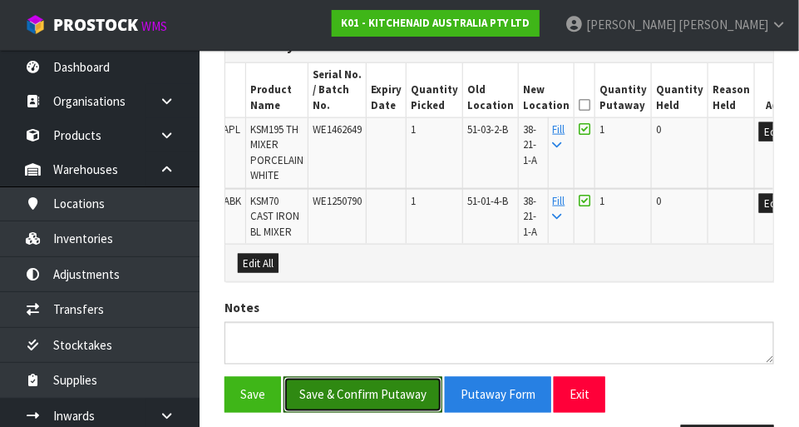
click at [391, 377] on button "Save & Confirm Putaway" at bounding box center [363, 395] width 159 height 36
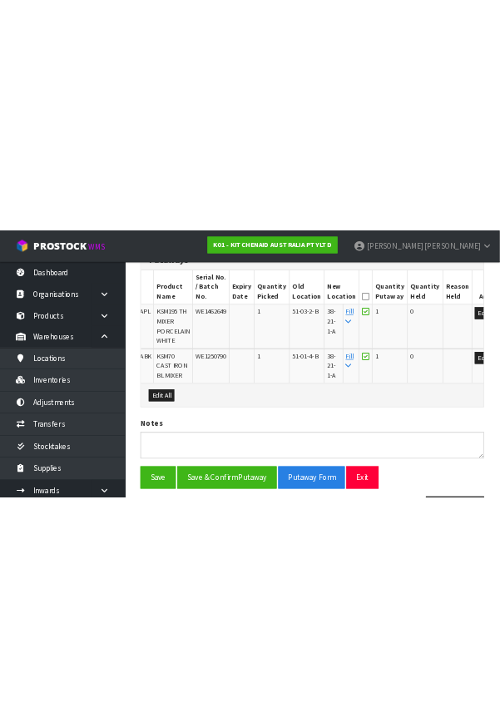
scroll to position [0, 0]
